Goal: Task Accomplishment & Management: Manage account settings

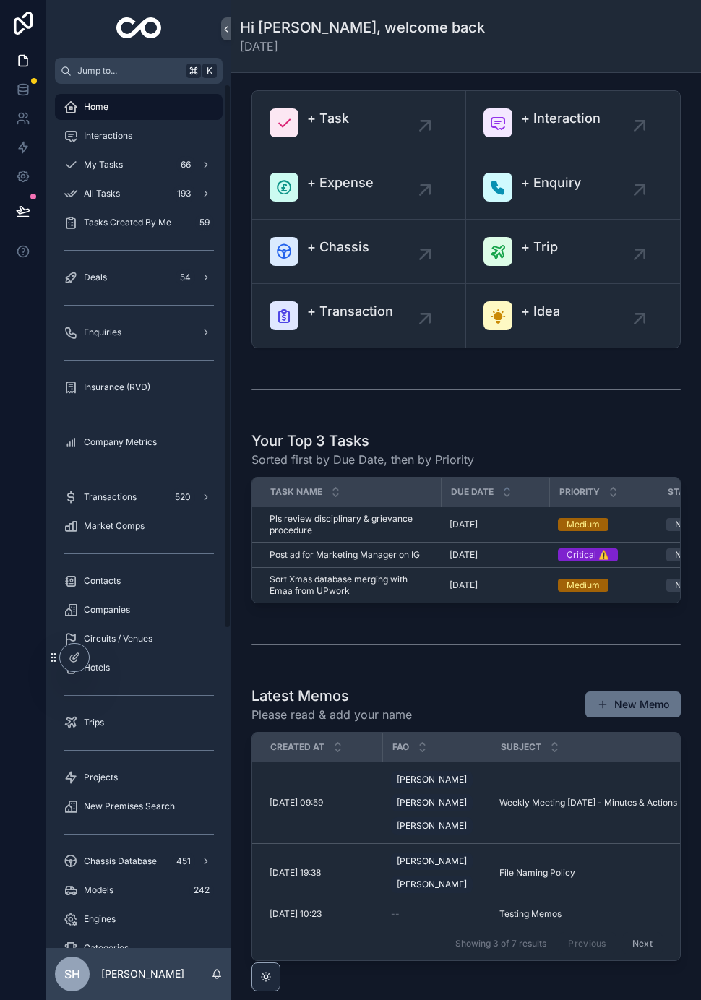
click at [110, 727] on div "Trips" at bounding box center [139, 722] width 150 height 23
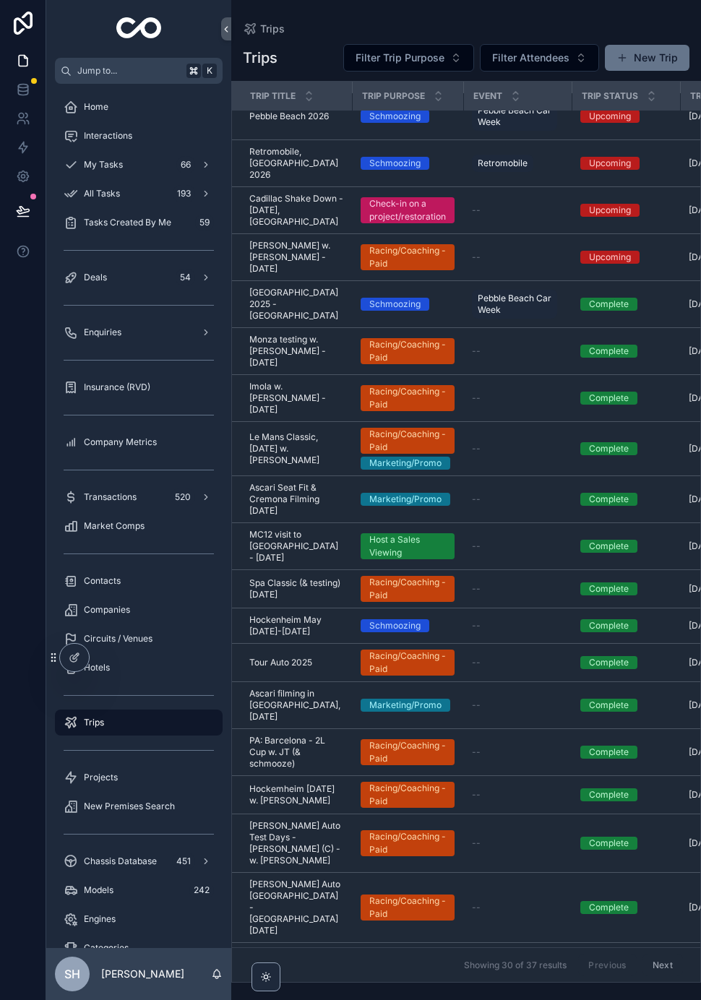
scroll to position [18, 0]
click at [142, 432] on div "Company Metrics" at bounding box center [139, 441] width 150 height 23
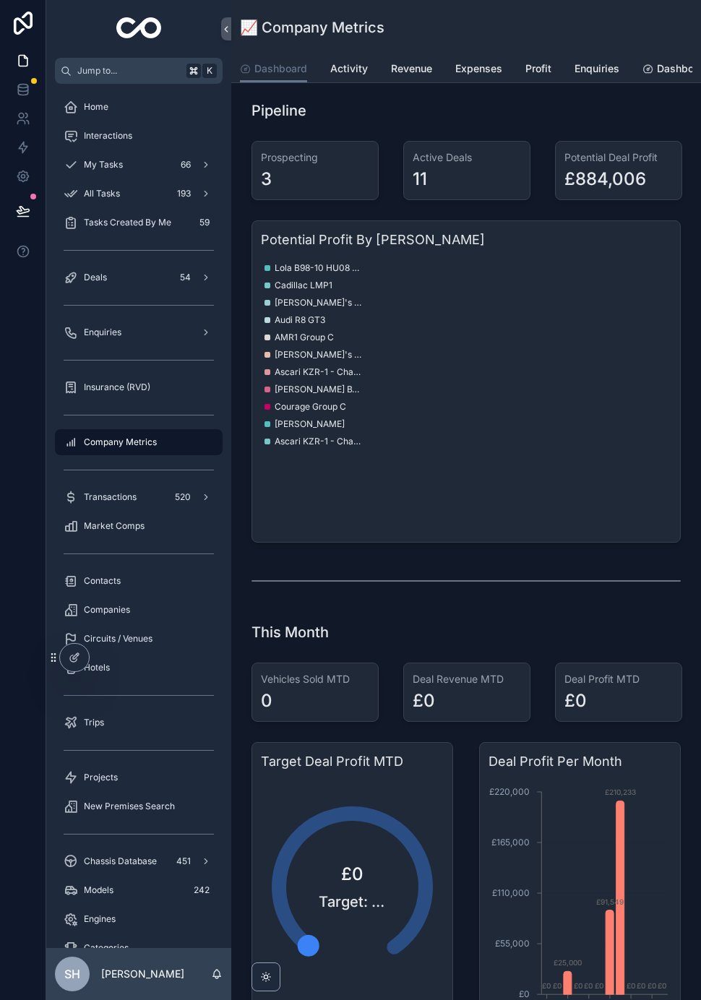
click at [552, 68] on div "Dashboard Activity Revenue Expenses Profit Enquiries Dashboard clone" at bounding box center [466, 68] width 452 height 27
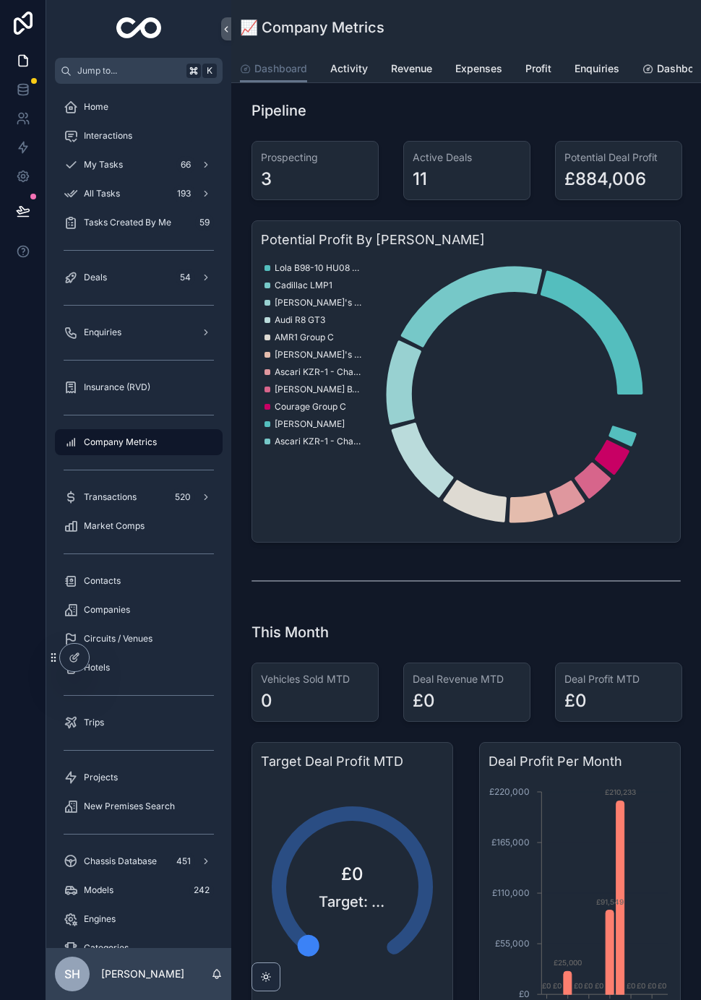
click at [530, 77] on link "Profit" at bounding box center [538, 70] width 26 height 29
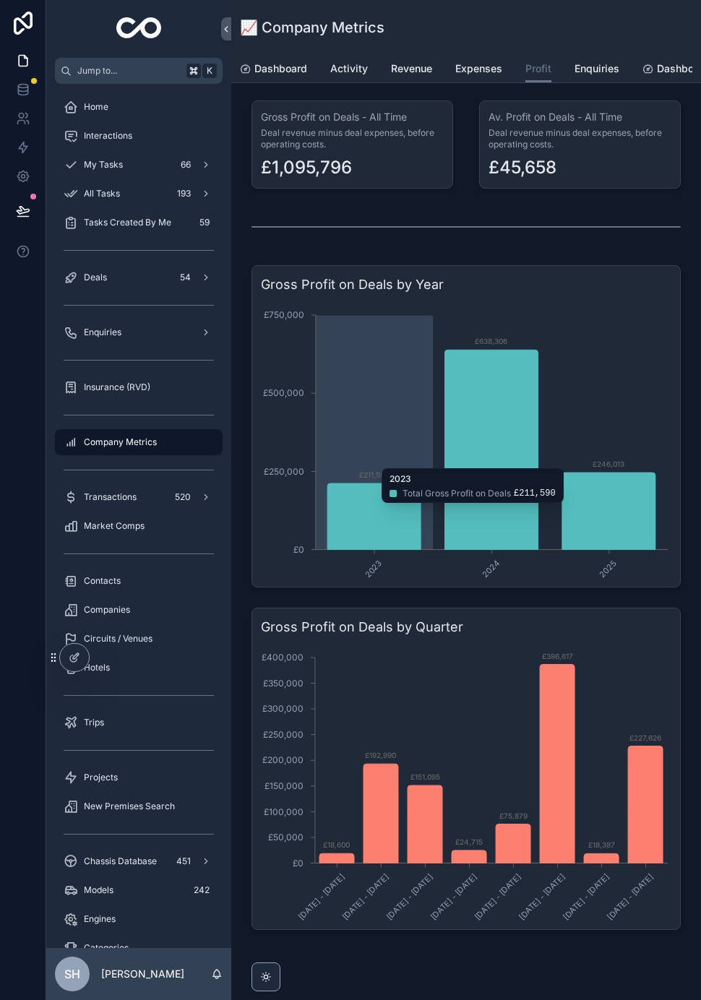
click at [462, 42] on div "📈 Company Metrics" at bounding box center [466, 27] width 452 height 55
click at [407, 66] on span "Revenue" at bounding box center [411, 68] width 41 height 14
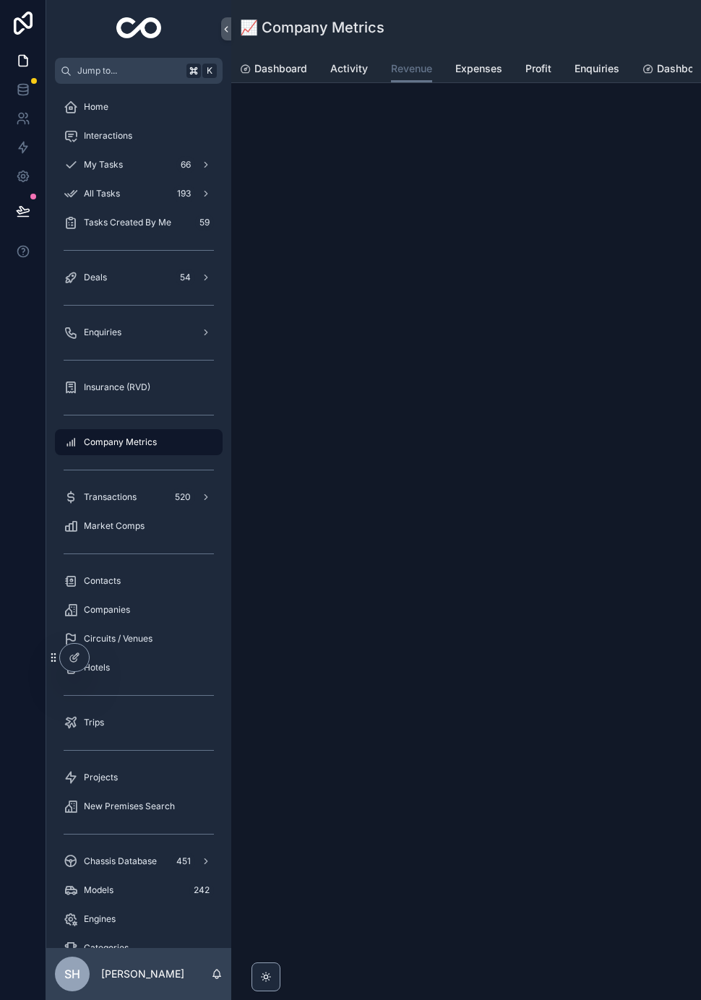
click at [412, 80] on link "Revenue" at bounding box center [411, 69] width 41 height 27
click at [364, 61] on span "Activity" at bounding box center [349, 68] width 38 height 14
click at [418, 61] on span "Revenue" at bounding box center [411, 68] width 41 height 14
click at [116, 266] on div "Deals 54" at bounding box center [139, 277] width 150 height 23
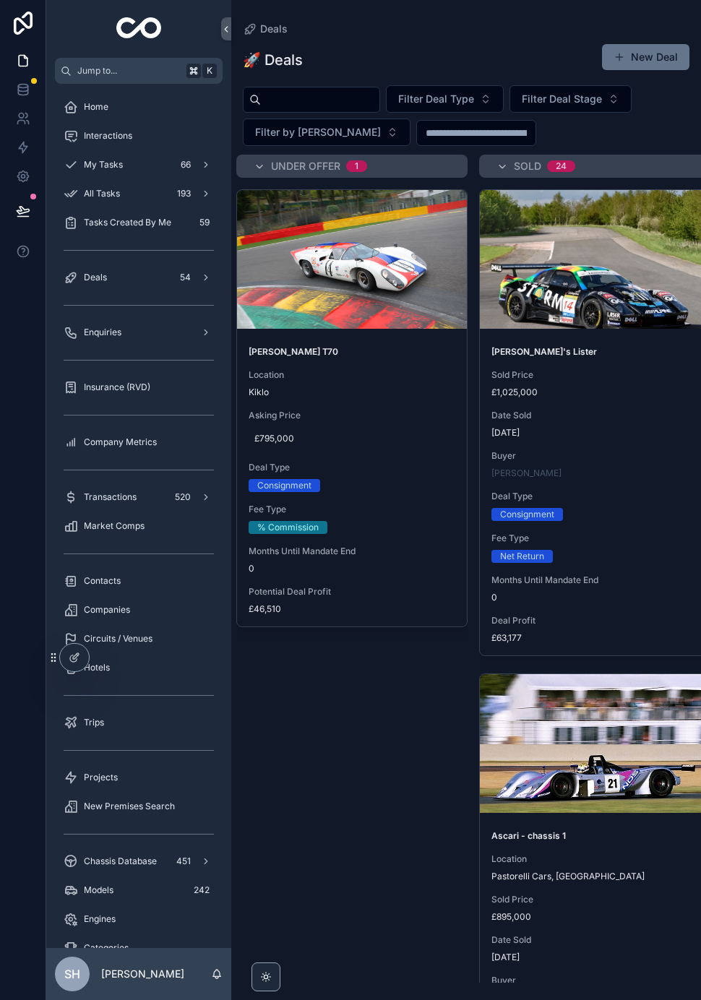
scroll to position [0, 733]
click at [398, 369] on span "Location" at bounding box center [353, 375] width 207 height 12
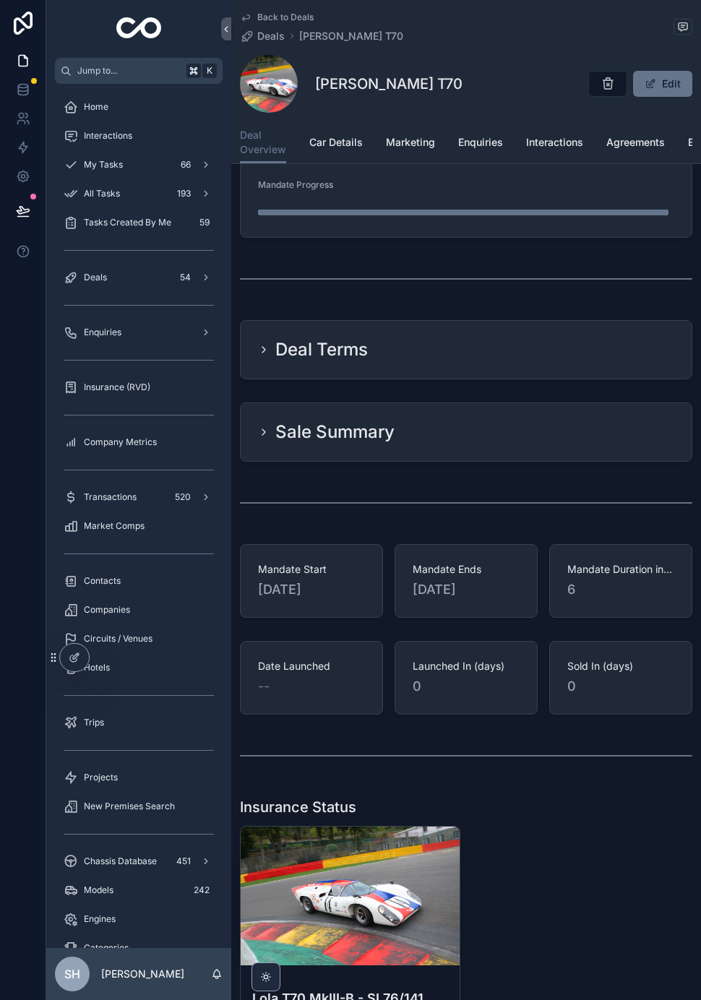
scroll to position [1060, 0]
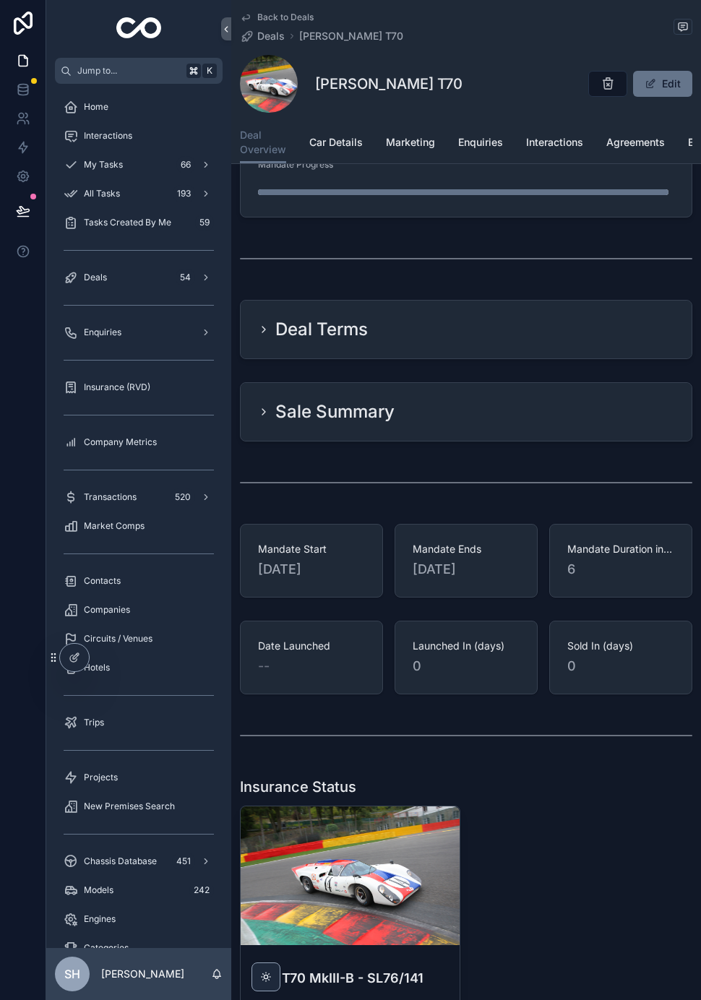
click at [622, 318] on div "Deal Terms" at bounding box center [466, 329] width 416 height 23
click at [266, 324] on icon "scrollable content" at bounding box center [264, 330] width 12 height 12
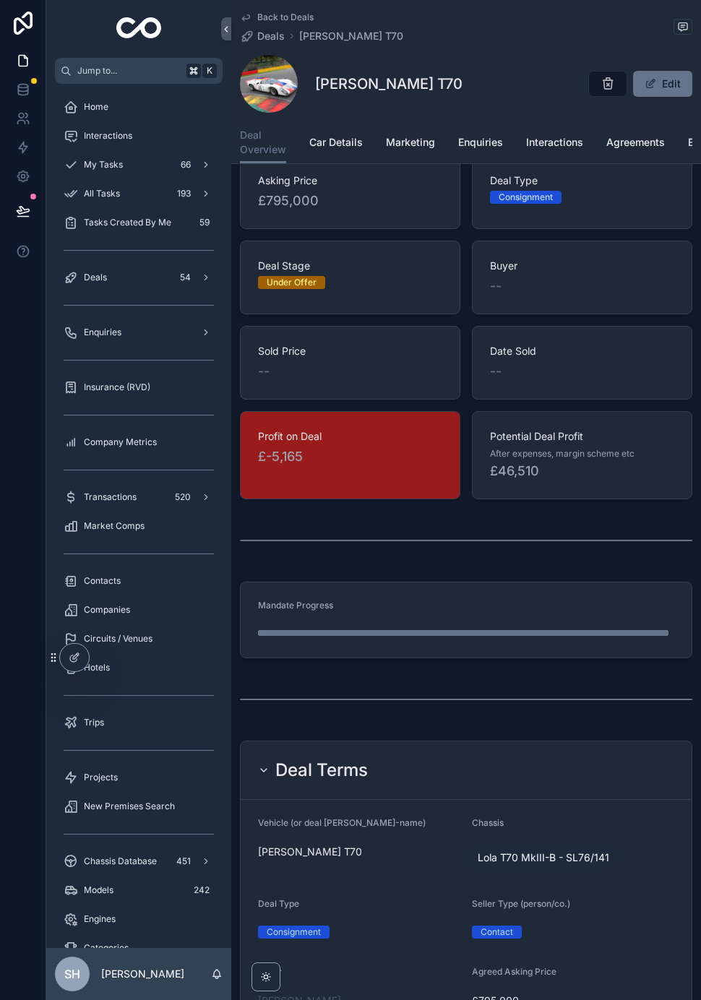
scroll to position [581, 0]
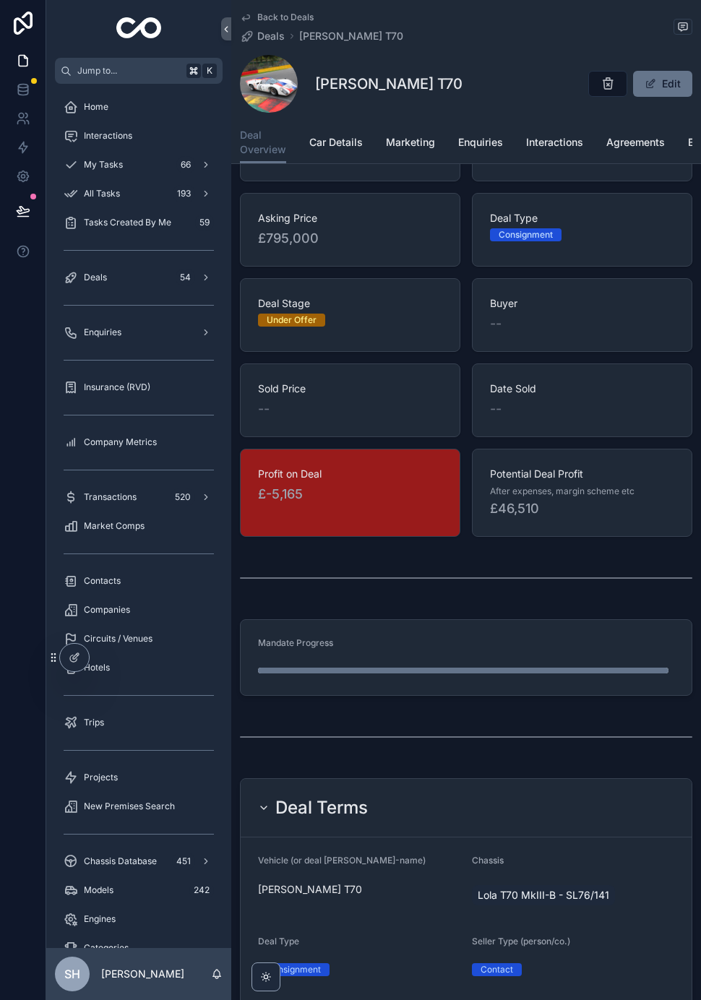
click at [222, 19] on button "scrollable content" at bounding box center [226, 28] width 10 height 23
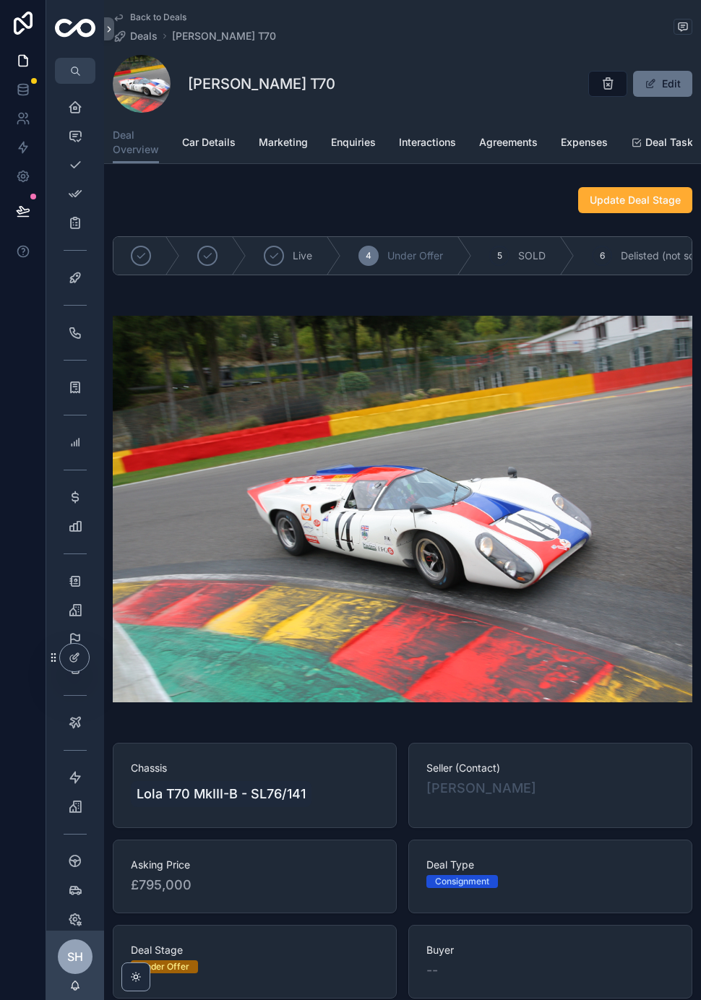
scroll to position [0, 0]
click at [660, 187] on button "Update Deal Stage" at bounding box center [635, 200] width 114 height 26
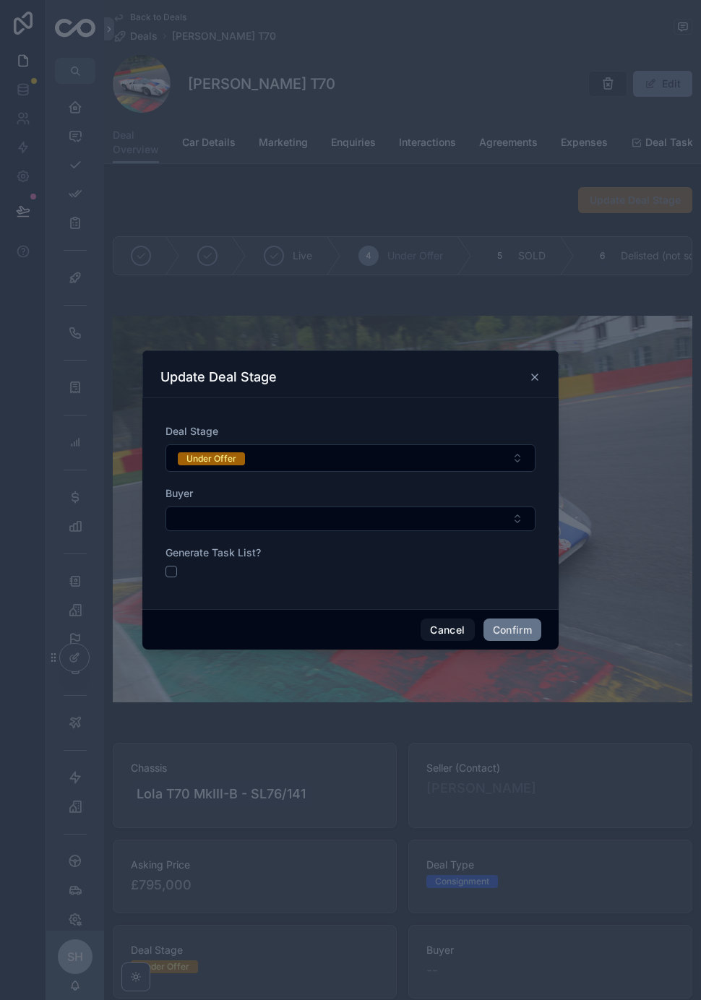
click at [435, 458] on button "Under Offer" at bounding box center [350, 457] width 370 height 27
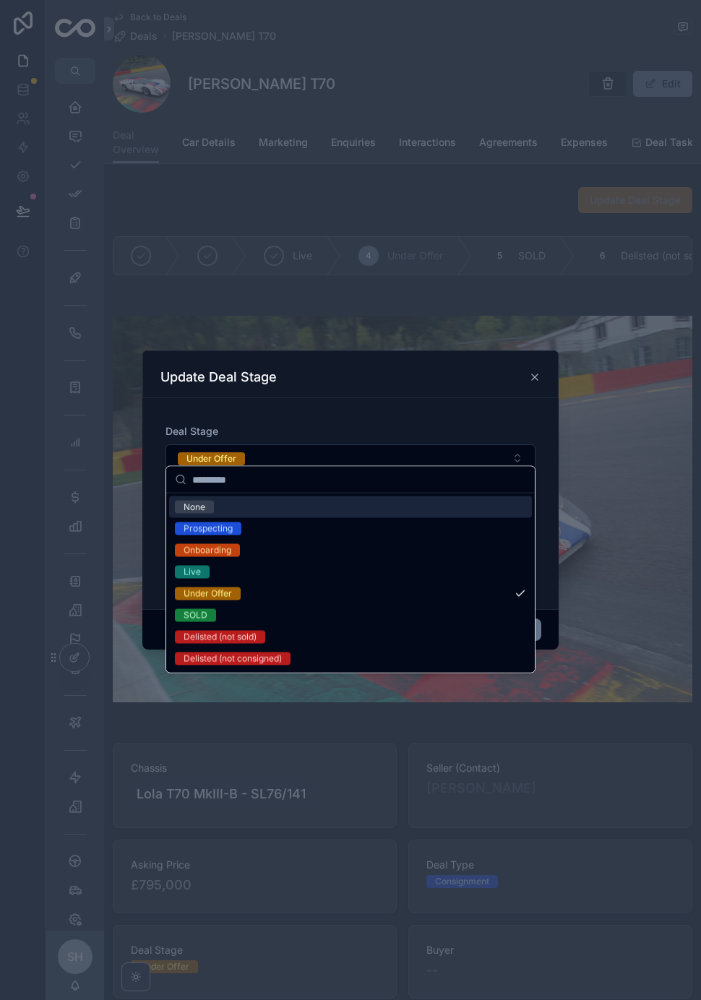
click at [213, 616] on span "SOLD" at bounding box center [195, 615] width 41 height 13
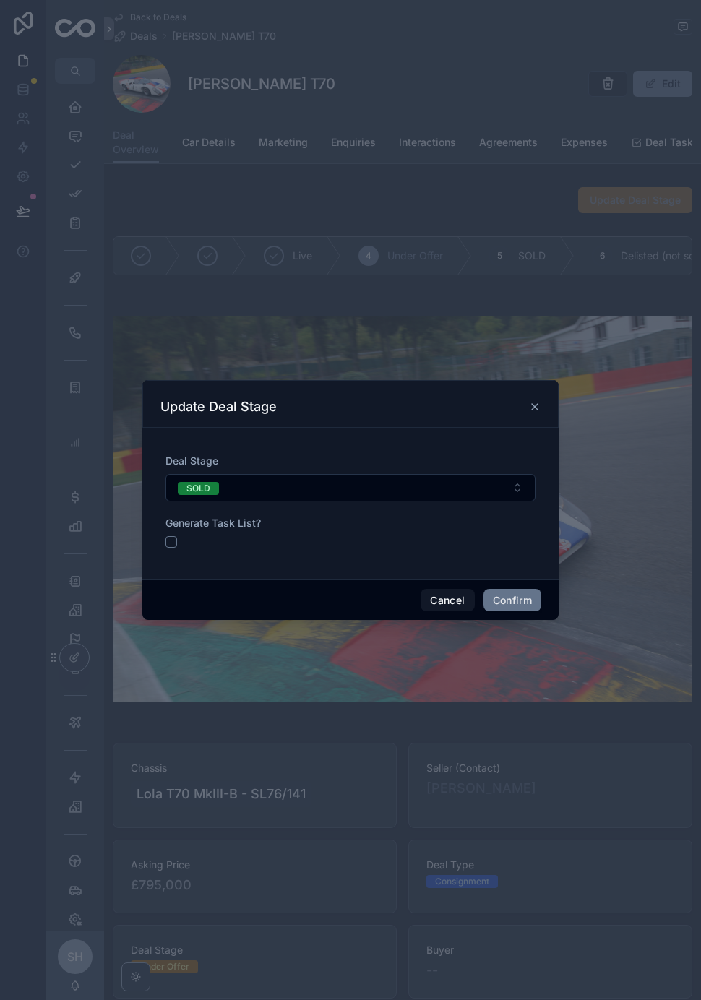
click at [173, 536] on button "button" at bounding box center [171, 542] width 12 height 12
click at [514, 592] on button "Confirm" at bounding box center [512, 600] width 58 height 23
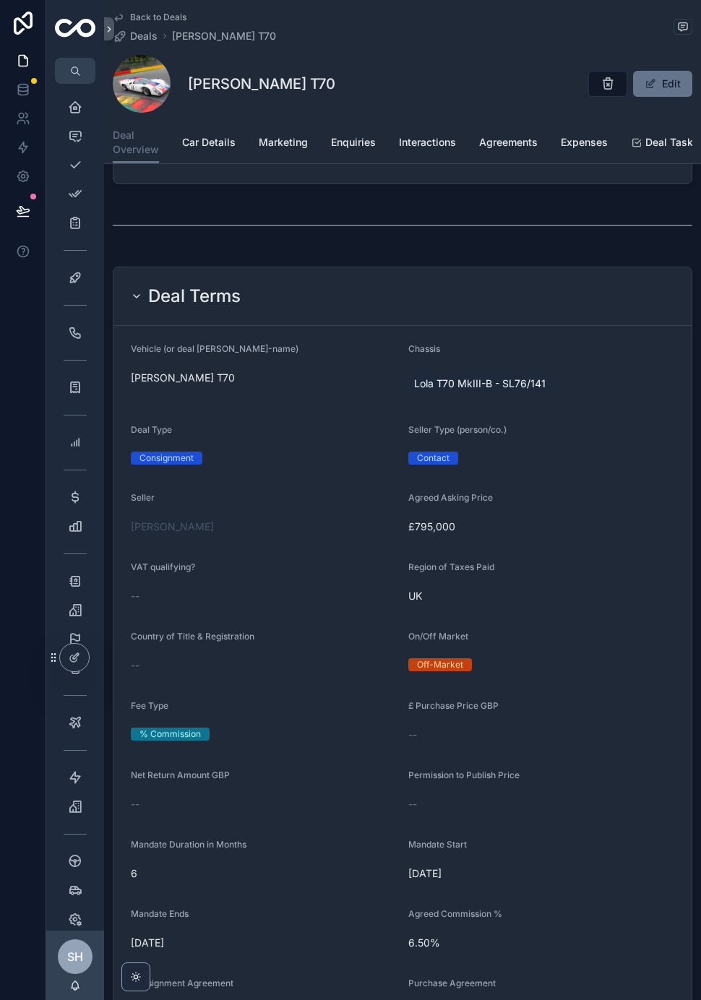
scroll to position [1166, 0]
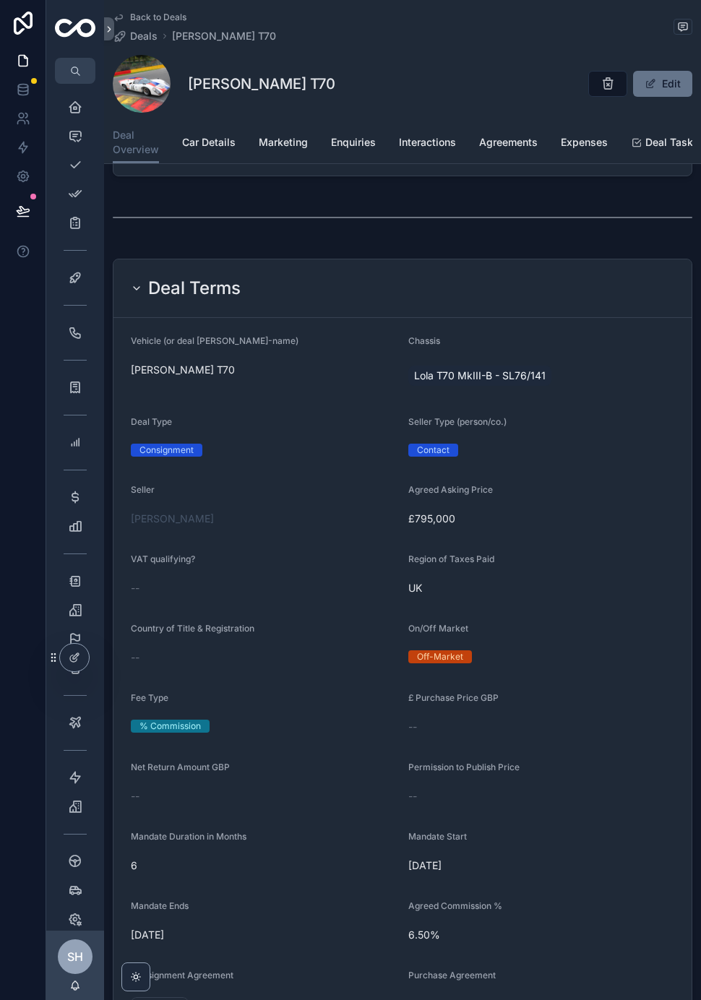
click at [663, 71] on button "Edit" at bounding box center [662, 84] width 59 height 26
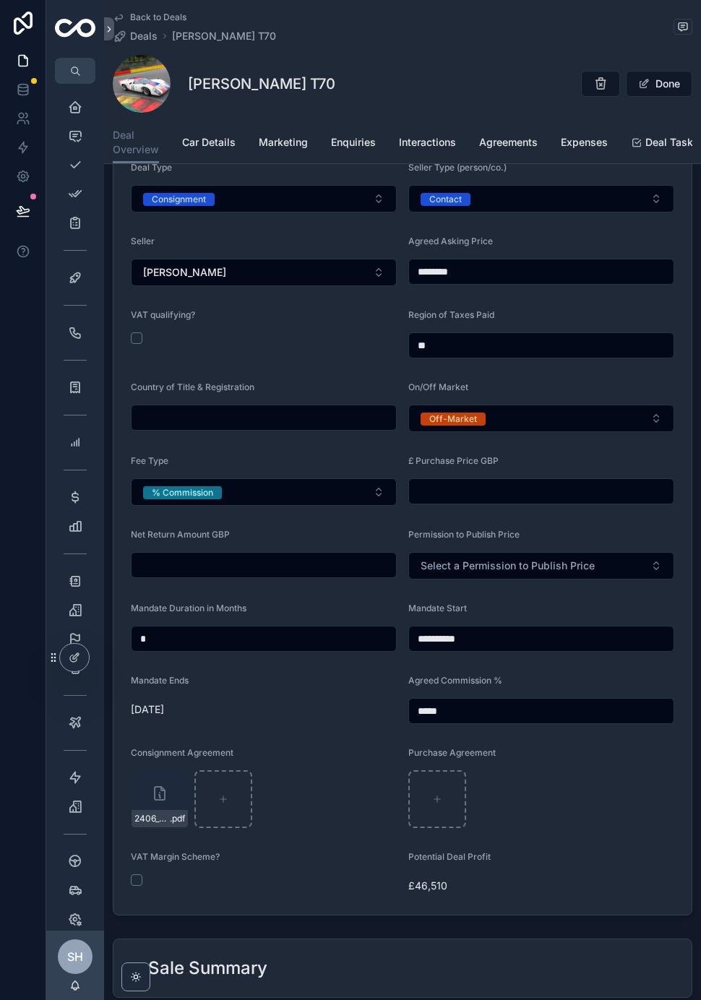
scroll to position [1417, 0]
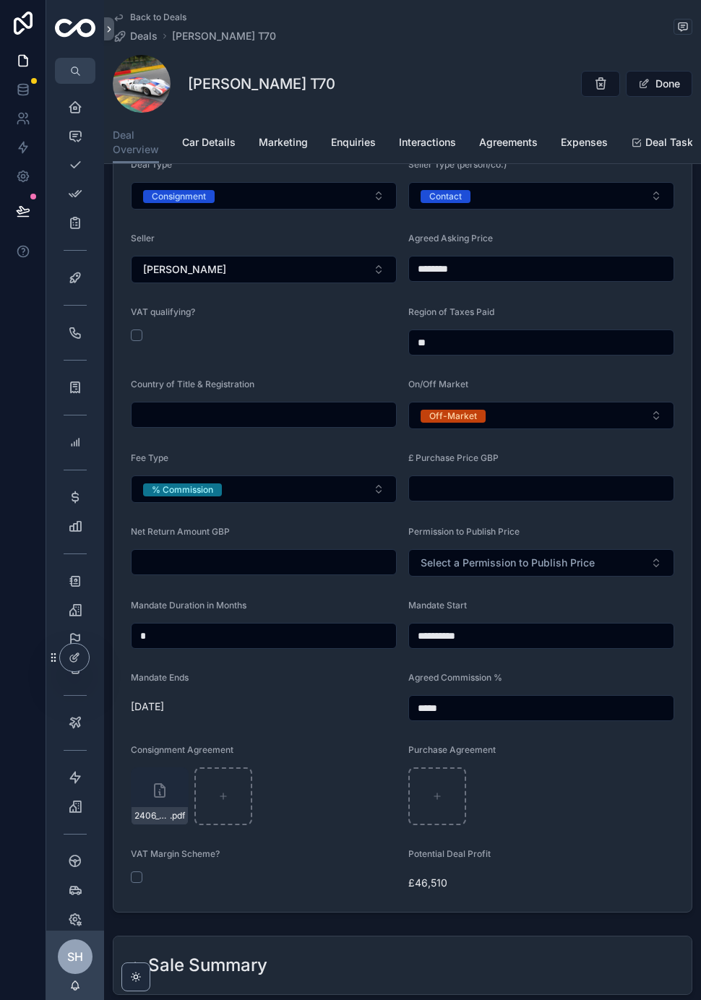
click at [532, 936] on div "Sale Summary" at bounding box center [402, 965] width 578 height 58
click at [524, 953] on div "Sale Summary" at bounding box center [402, 964] width 543 height 23
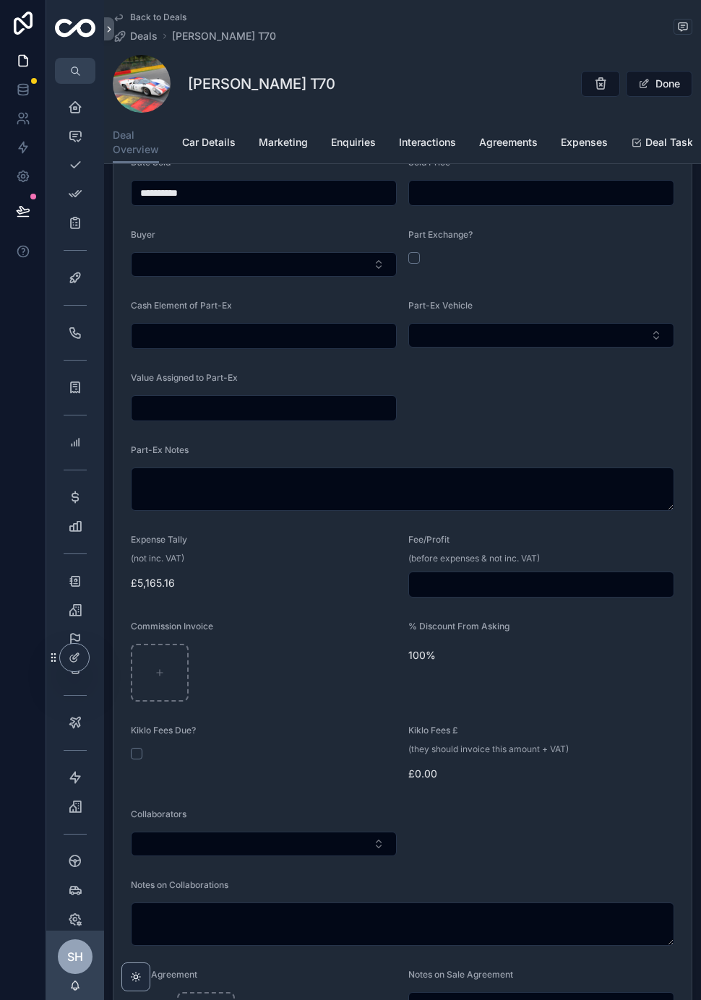
scroll to position [2276, 0]
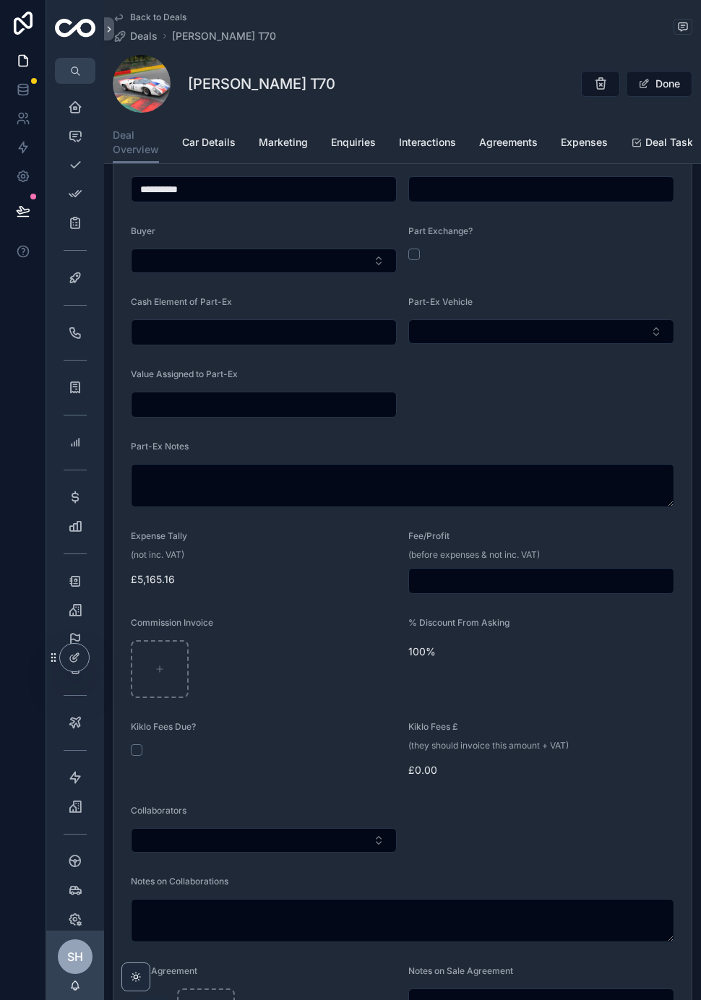
click at [591, 571] on input "scrollable content" at bounding box center [541, 581] width 264 height 20
type input "*******"
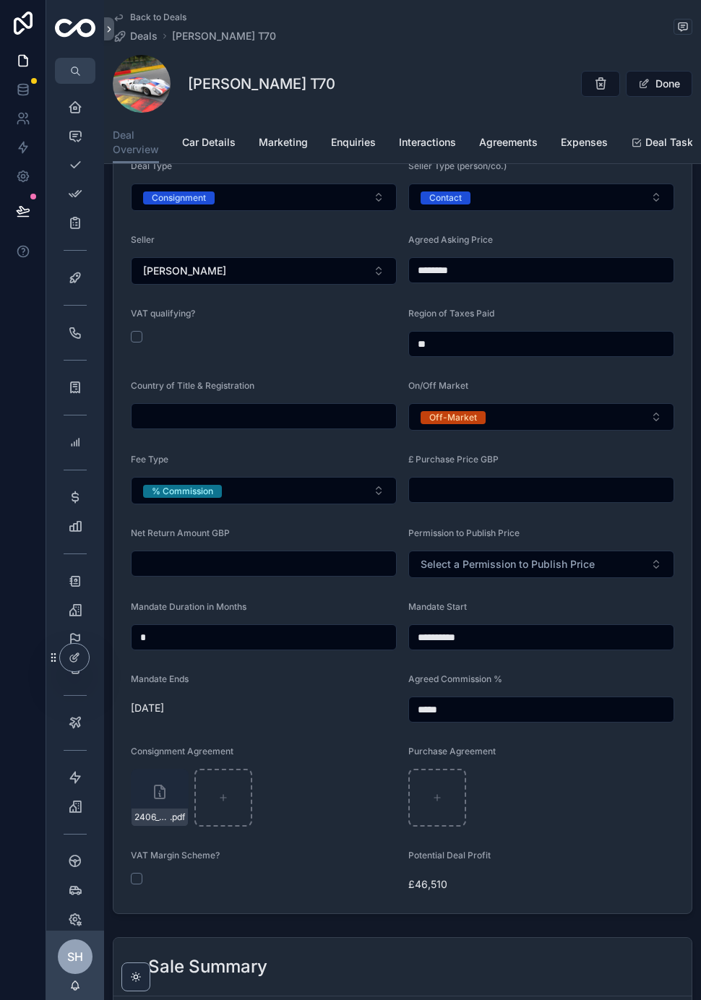
scroll to position [1416, 0]
click at [662, 71] on button "Done" at bounding box center [659, 84] width 66 height 26
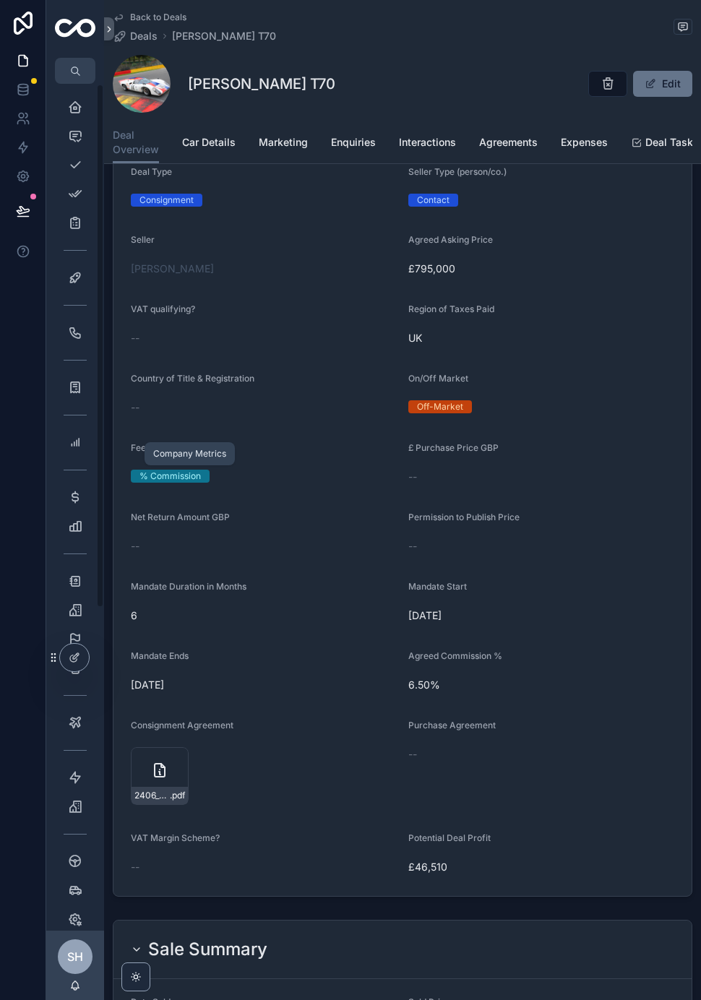
click at [70, 435] on icon "scrollable content" at bounding box center [75, 442] width 14 height 14
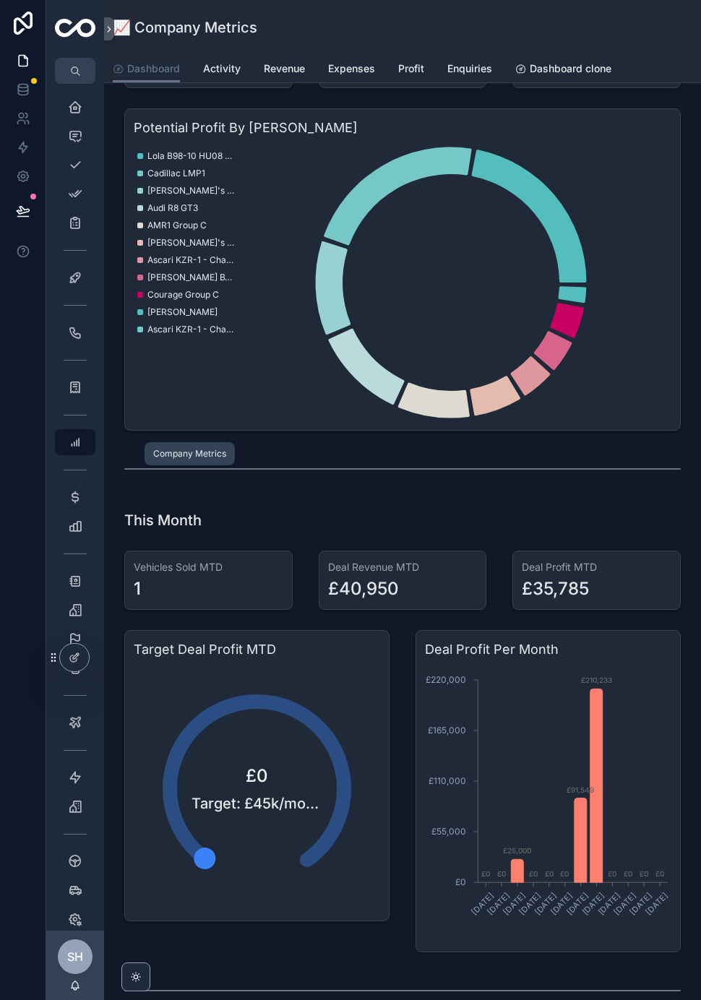
scroll to position [105, 0]
